Goal: Transaction & Acquisition: Book appointment/travel/reservation

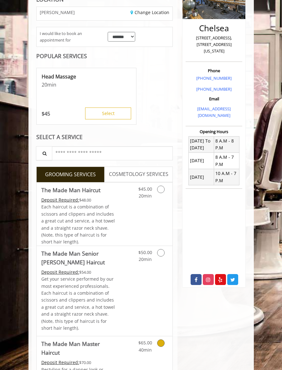
scroll to position [219, 0]
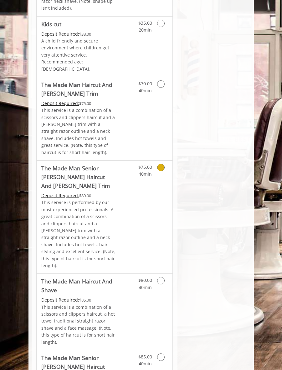
click at [163, 164] on icon "Grooming services" at bounding box center [161, 168] width 8 height 8
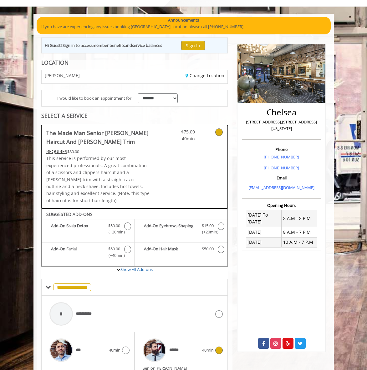
scroll to position [88, 0]
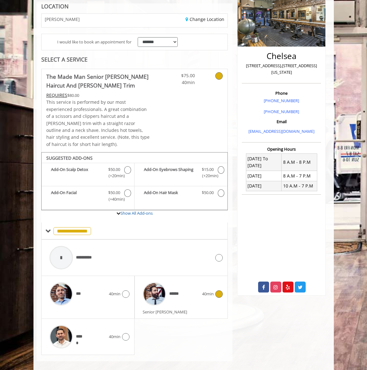
click at [215, 280] on div "****** 40min" at bounding box center [180, 294] width 83 height 30
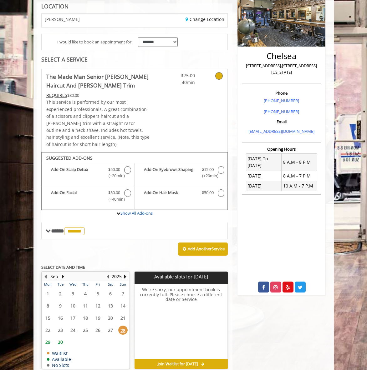
scroll to position [112, 0]
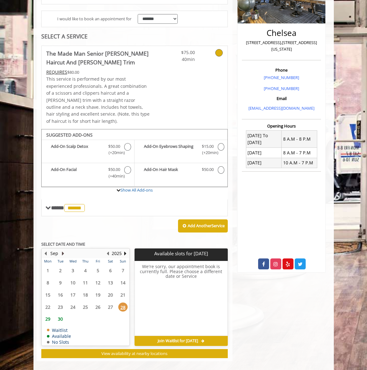
click at [63, 250] on button "Next Month" at bounding box center [63, 253] width 5 height 7
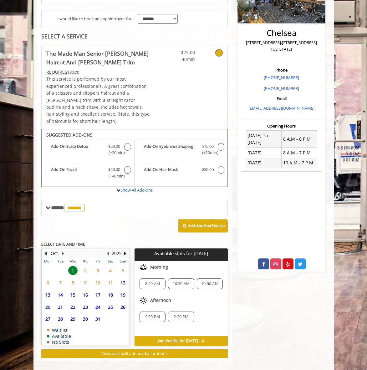
click at [86, 266] on span "2" at bounding box center [85, 270] width 9 height 9
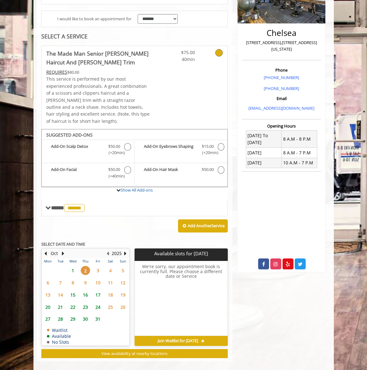
click at [99, 266] on span "3" at bounding box center [97, 270] width 9 height 9
click at [72, 266] on span "1" at bounding box center [72, 270] width 9 height 9
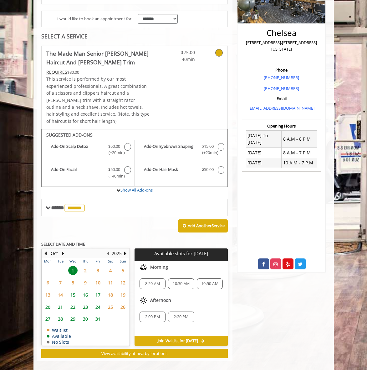
click at [86, 266] on span "2" at bounding box center [85, 270] width 9 height 9
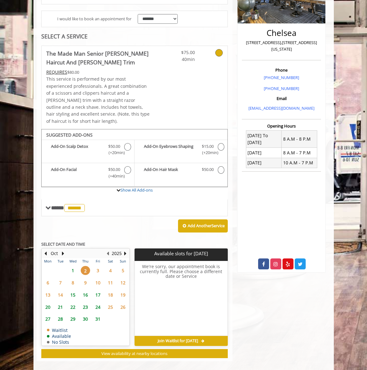
click at [99, 266] on span "3" at bounding box center [97, 270] width 9 height 9
click at [73, 266] on span "1" at bounding box center [72, 270] width 9 height 9
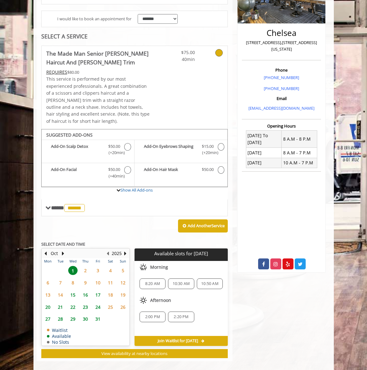
click at [183, 315] on span "2:20 PM" at bounding box center [181, 317] width 15 height 5
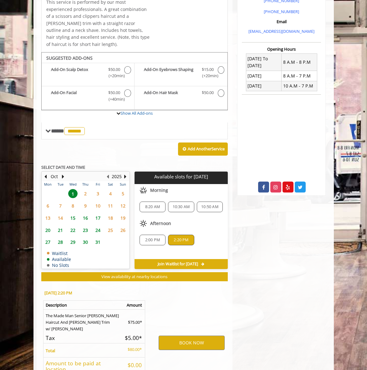
scroll to position [234, 0]
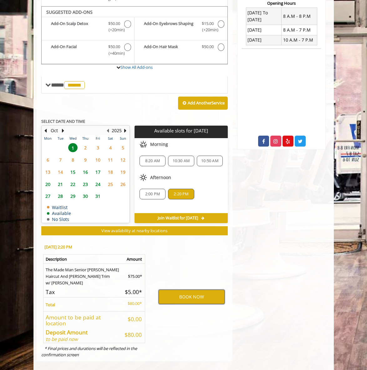
click at [192, 290] on button "BOOK NOW" at bounding box center [192, 297] width 66 height 14
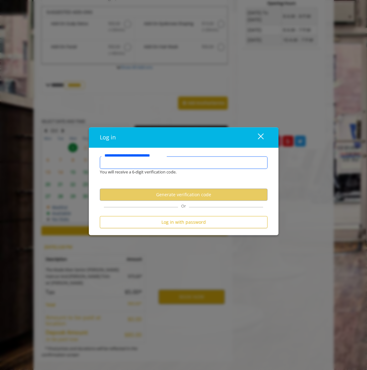
click at [144, 164] on input "**********" at bounding box center [184, 163] width 168 height 13
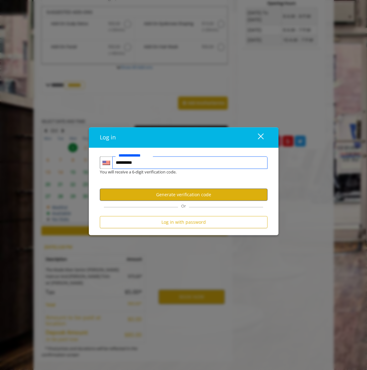
type input "**********"
click at [177, 194] on button "Generate verification code" at bounding box center [184, 195] width 168 height 12
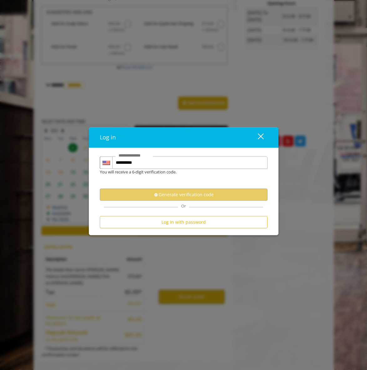
scroll to position [0, 0]
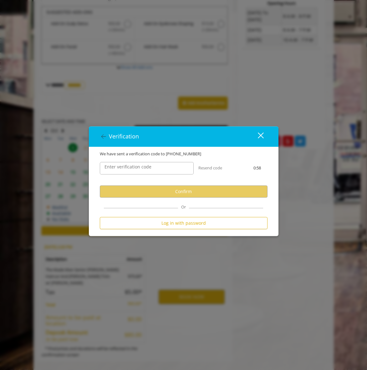
click at [152, 167] on label "Enter verification code" at bounding box center [127, 167] width 53 height 7
click at [152, 167] on input "Enter verification code" at bounding box center [147, 168] width 94 height 13
click at [120, 165] on input "Enter verification code" at bounding box center [147, 168] width 94 height 13
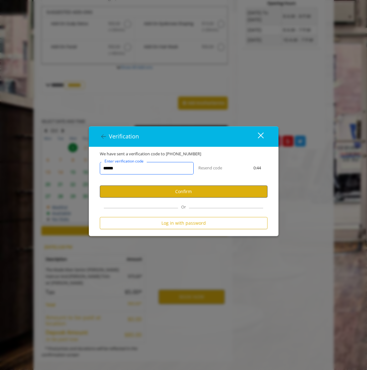
type input "******"
click at [174, 189] on button "Confirm" at bounding box center [184, 191] width 168 height 12
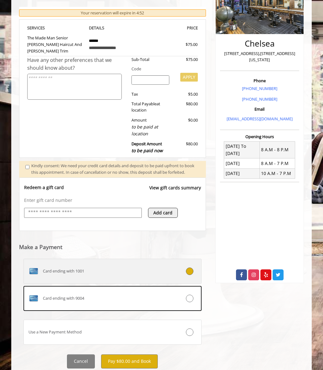
scroll to position [121, 0]
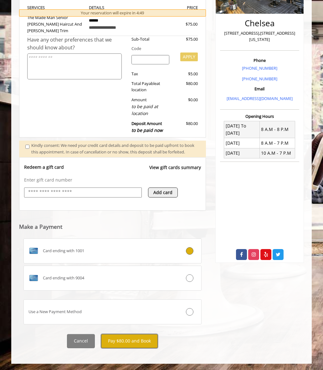
click at [141, 342] on button "Pay $80.00 and Book" at bounding box center [129, 341] width 57 height 14
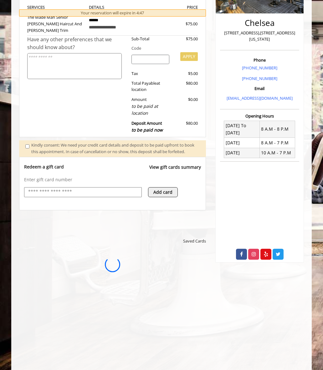
scroll to position [0, 0]
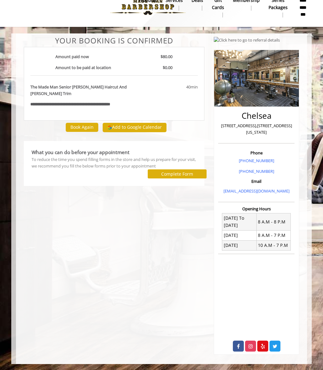
scroll to position [12, 0]
